Goal: Task Accomplishment & Management: Manage account settings

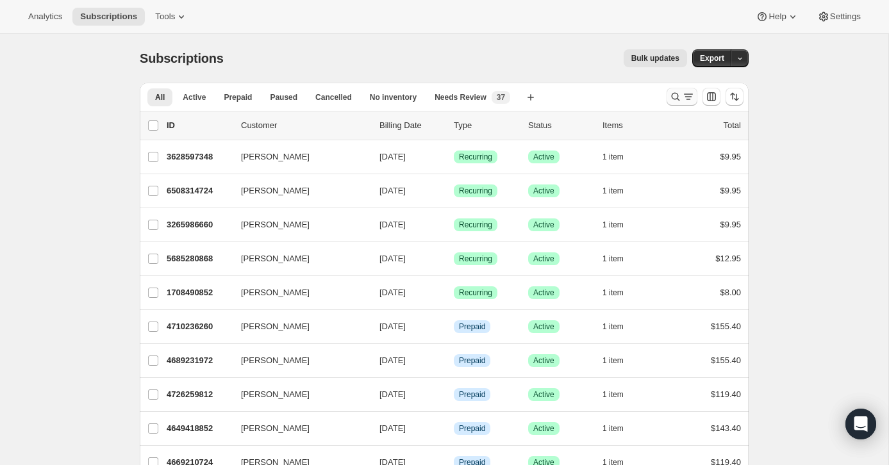
click at [675, 95] on icon "Search and filter results" at bounding box center [675, 96] width 13 height 13
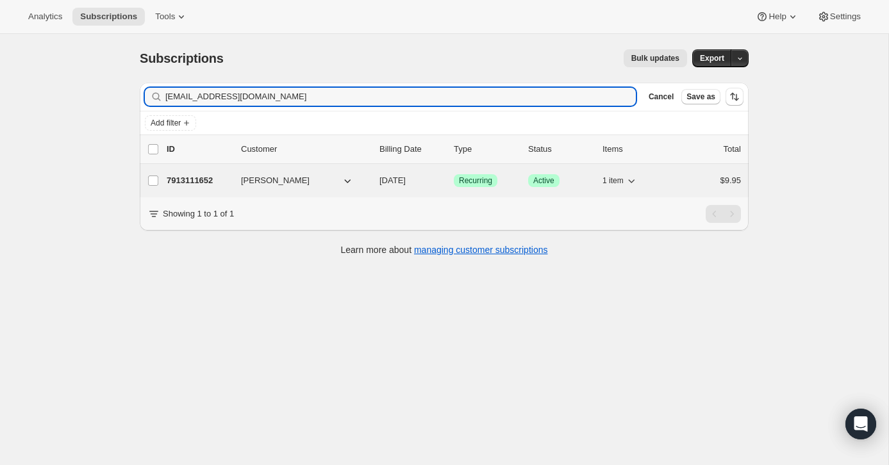
type input "[EMAIL_ADDRESS][DOMAIN_NAME]"
click at [680, 176] on div "$9.95" at bounding box center [709, 180] width 64 height 13
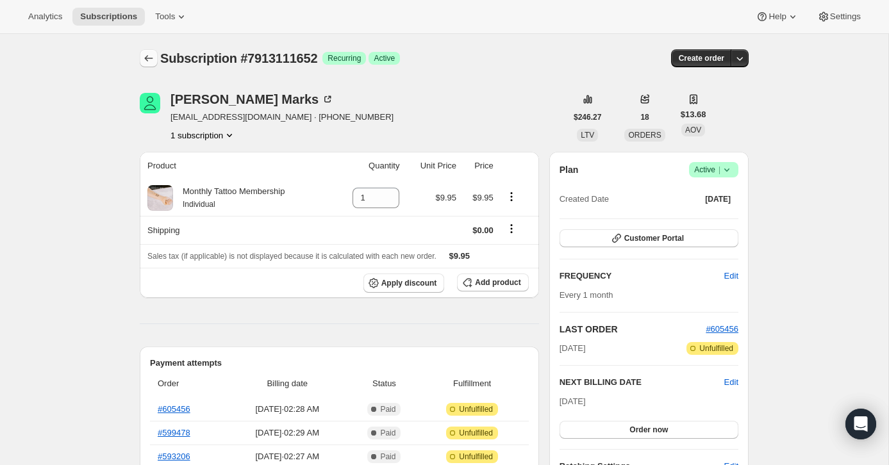
click at [142, 51] on button "Subscriptions" at bounding box center [149, 58] width 18 height 18
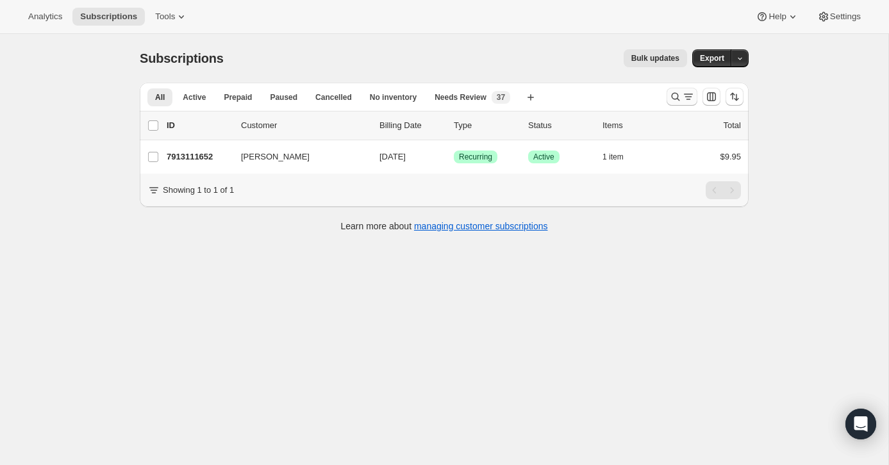
click at [670, 89] on button "Search and filter results" at bounding box center [681, 97] width 31 height 18
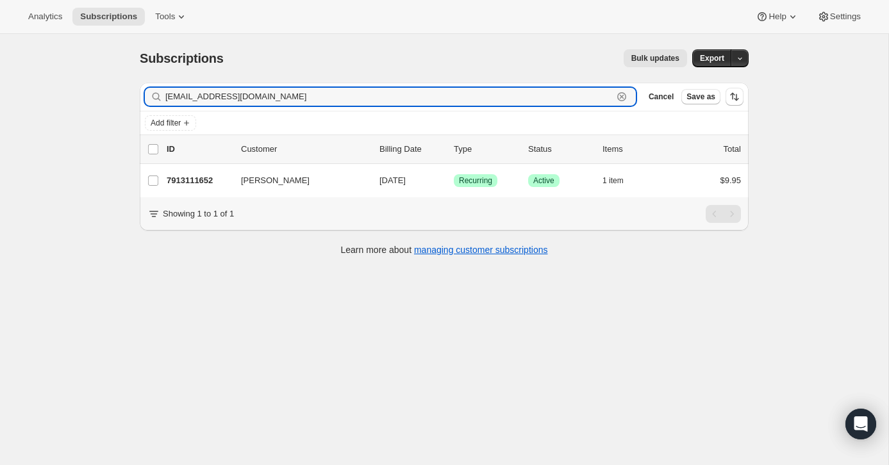
click at [621, 97] on icon "button" at bounding box center [622, 97] width 4 height 4
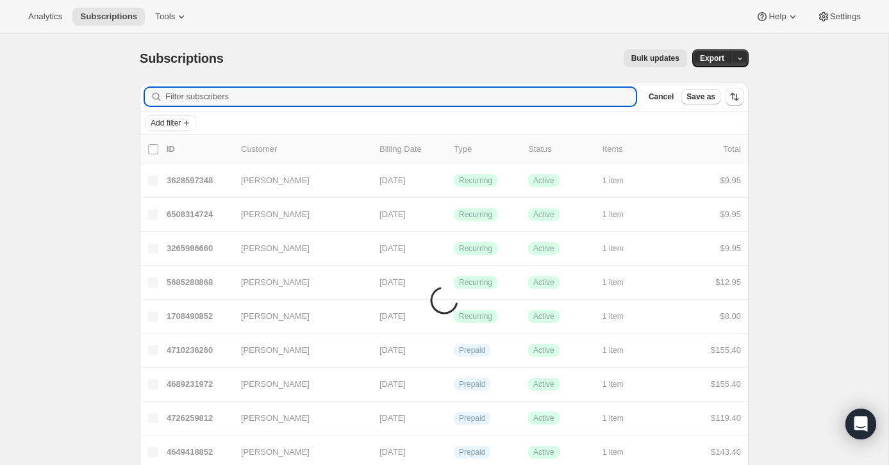
paste input "[PERSON_NAME][EMAIL_ADDRESS][PERSON_NAME][DOMAIN_NAME]"
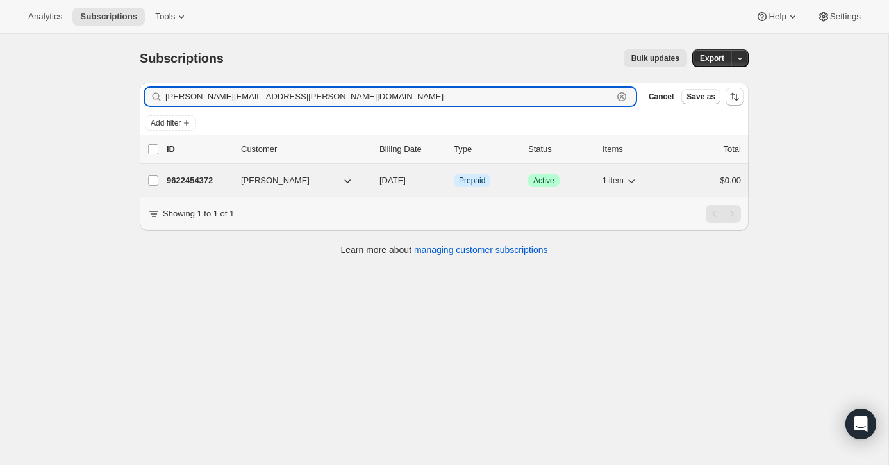
type input "[PERSON_NAME][EMAIL_ADDRESS][PERSON_NAME][DOMAIN_NAME]"
click at [698, 179] on div "$0.00" at bounding box center [709, 180] width 64 height 13
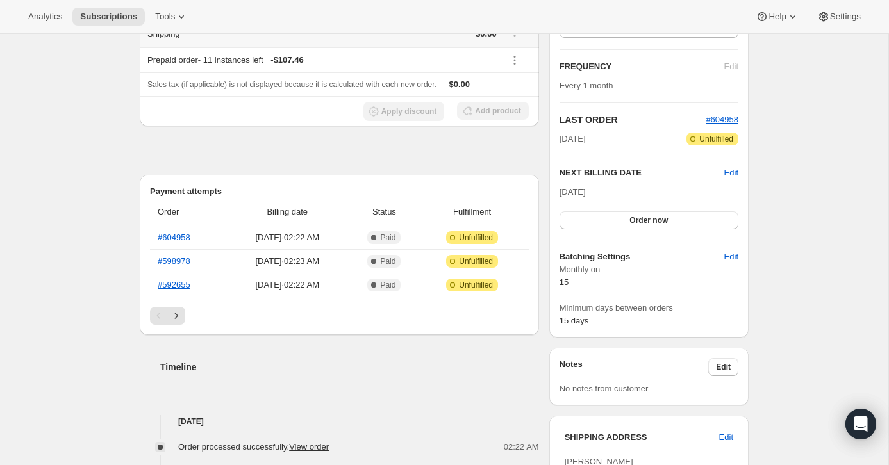
scroll to position [211, 0]
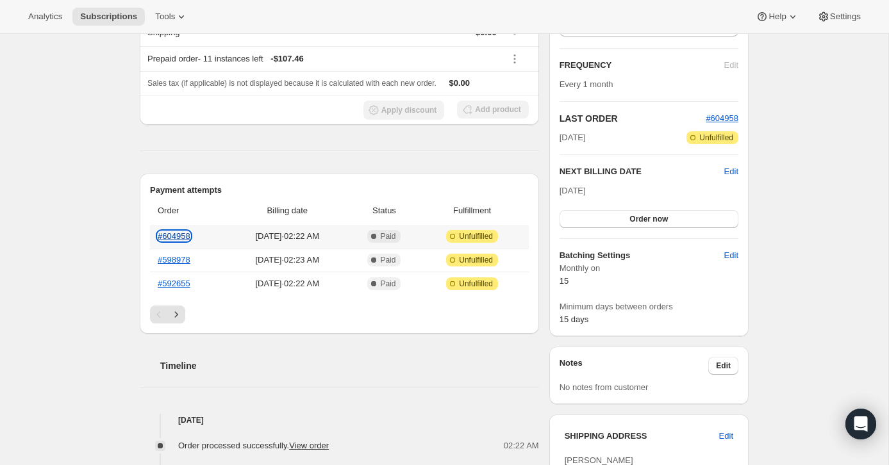
click at [181, 231] on link "#604958" at bounding box center [174, 236] width 33 height 10
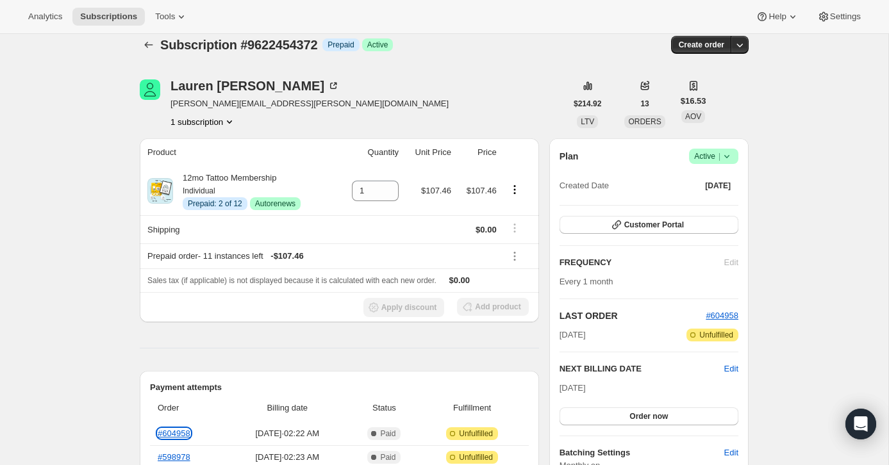
scroll to position [0, 0]
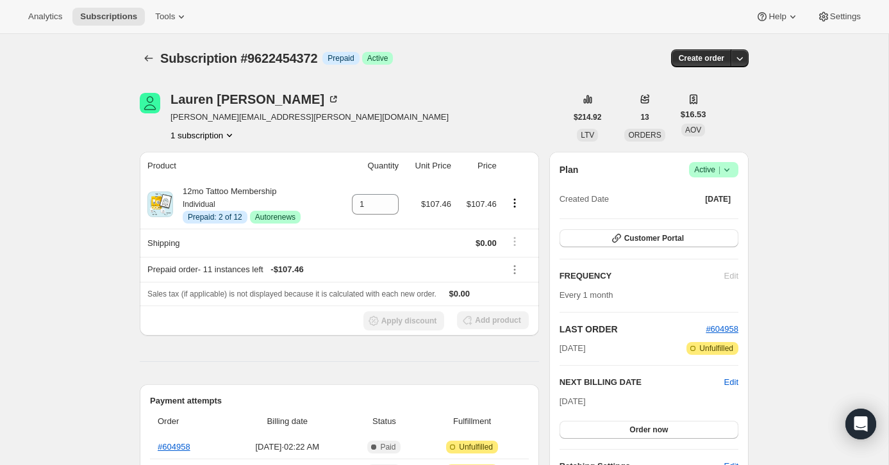
click at [718, 173] on span "|" at bounding box center [719, 170] width 2 height 10
click at [703, 213] on span "Cancel subscription" at bounding box center [709, 217] width 72 height 10
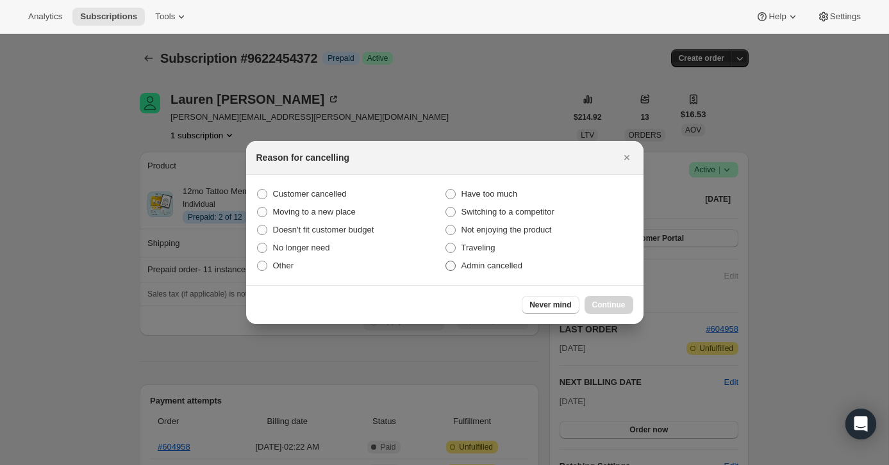
click at [533, 266] on label "Admin cancelled" at bounding box center [539, 266] width 188 height 18
click at [446, 261] on input "Admin cancelled" at bounding box center [445, 261] width 1 height 1
radio input "true"
click at [610, 298] on button "Continue" at bounding box center [608, 305] width 49 height 18
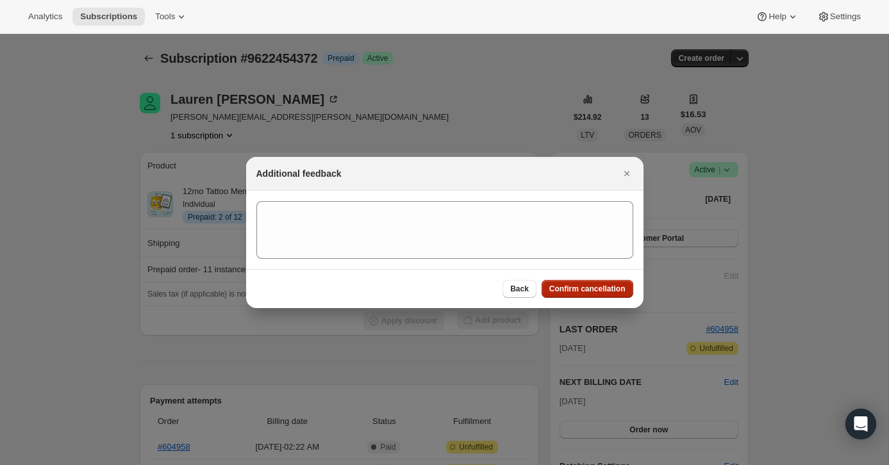
click at [610, 284] on span "Confirm cancellation" at bounding box center [587, 289] width 76 height 10
